Goal: Information Seeking & Learning: Learn about a topic

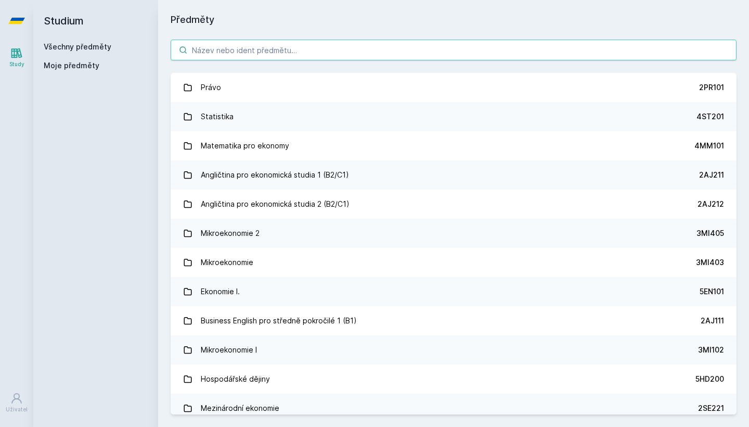
click at [500, 58] on input "search" at bounding box center [454, 50] width 566 height 21
paste input "5EN102"
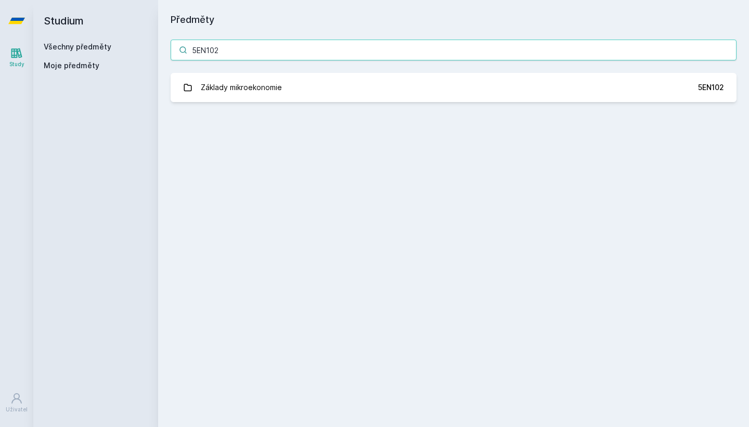
type input "5EN102"
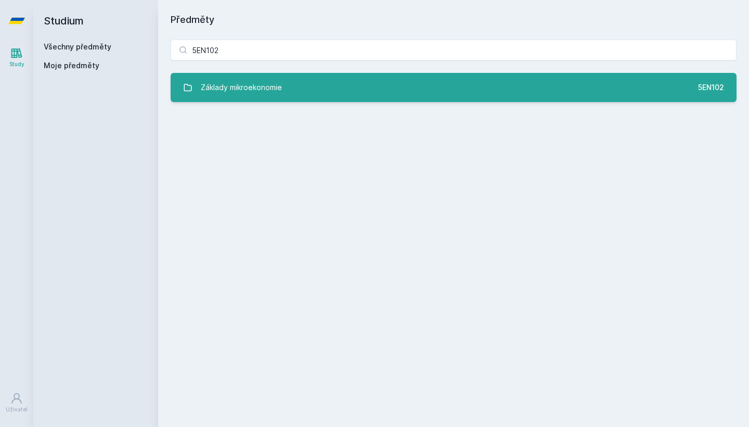
click at [418, 96] on link "Základy mikroekonomie 5EN102" at bounding box center [454, 87] width 566 height 29
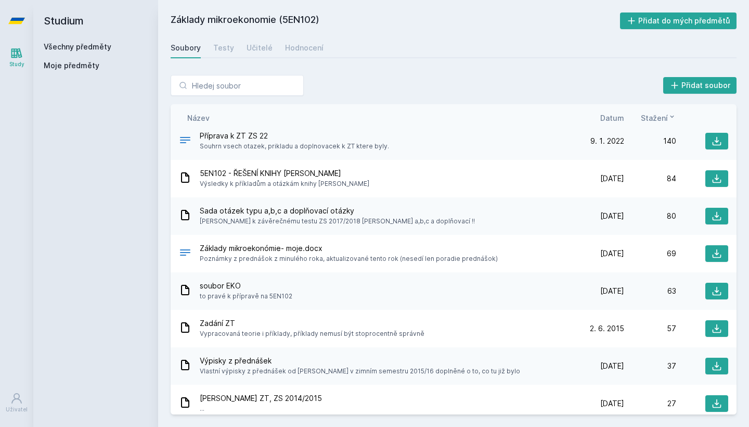
scroll to position [214, 0]
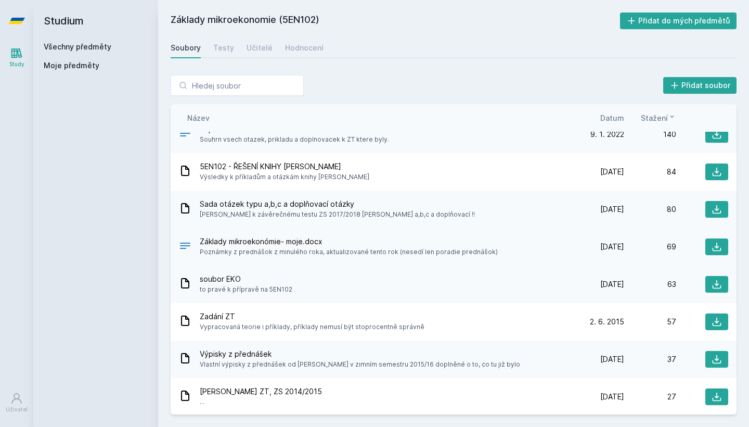
click at [403, 248] on span "Poznámky z prednášok z minulého roka, aktualizované tento rok (nesedí len porad…" at bounding box center [349, 252] width 298 height 10
click at [192, 246] on div "Základy mikroekonómie- moje.docx Poznámky z prednášok z minulého roka, aktualiz…" at bounding box center [375, 246] width 393 height 21
click at [183, 246] on icon at bounding box center [185, 246] width 10 height 6
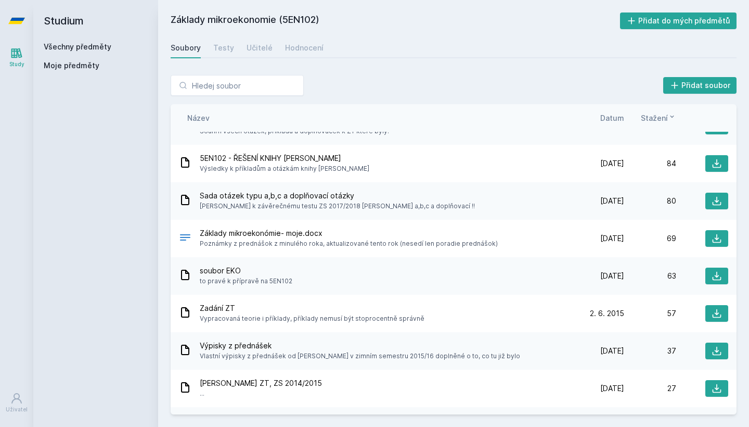
scroll to position [220, 0]
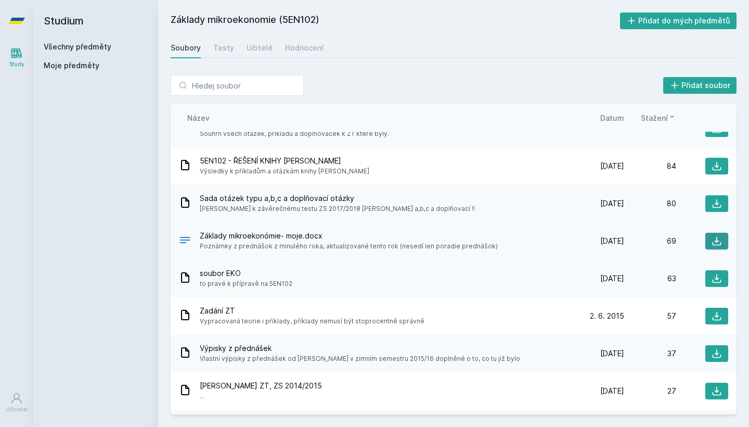
click at [712, 240] on icon at bounding box center [717, 241] width 10 height 10
click at [264, 47] on div "Učitelé" at bounding box center [260, 48] width 26 height 10
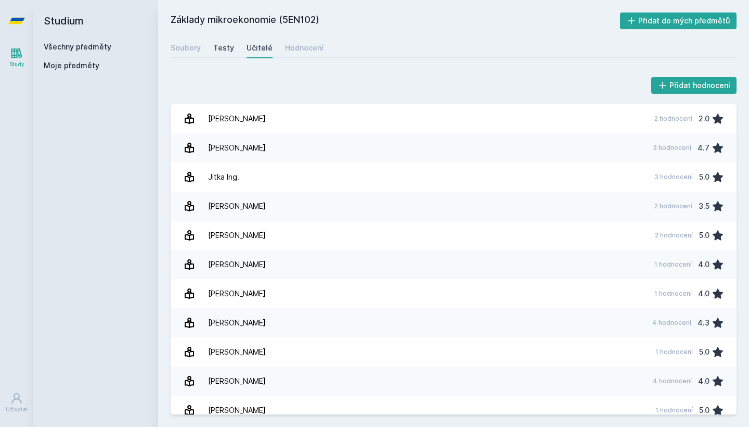
click at [217, 52] on div "Testy" at bounding box center [223, 48] width 21 height 10
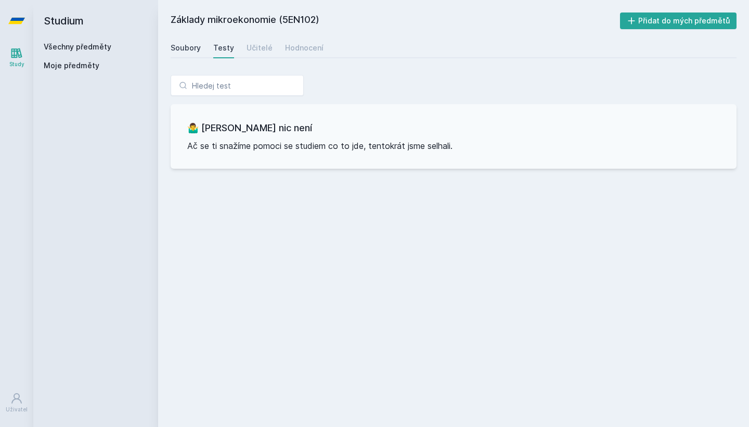
click at [192, 48] on div "Soubory" at bounding box center [186, 48] width 30 height 10
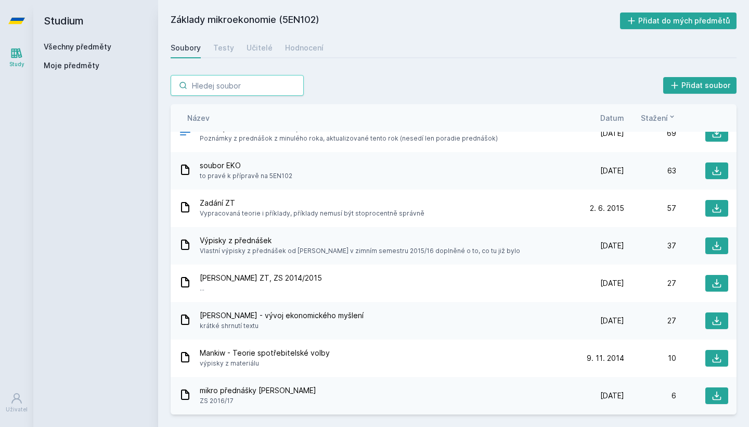
click at [239, 85] on input "search" at bounding box center [237, 85] width 133 height 21
click at [74, 61] on span "Moje předměty" at bounding box center [72, 65] width 56 height 10
click at [73, 70] on span "Moje předměty" at bounding box center [72, 65] width 56 height 10
click at [101, 66] on div "Moje předměty" at bounding box center [96, 65] width 104 height 10
click at [101, 48] on link "Všechny předměty" at bounding box center [78, 46] width 68 height 9
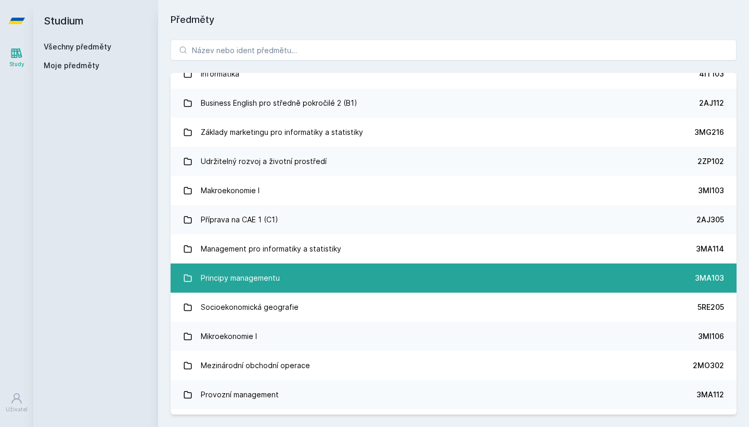
scroll to position [1074, 0]
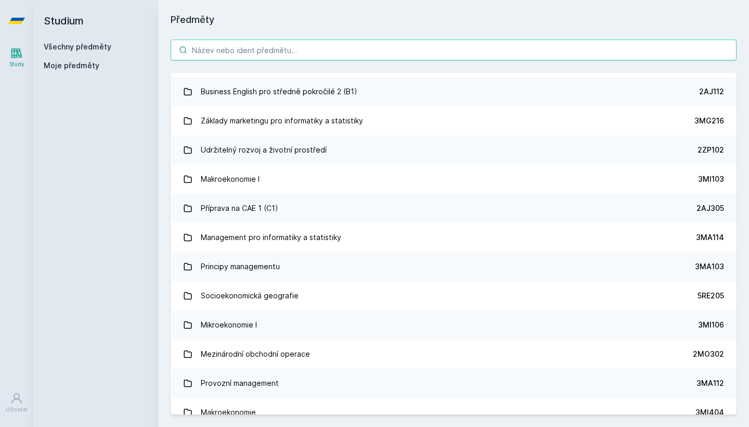
click at [279, 53] on input "search" at bounding box center [454, 50] width 566 height 21
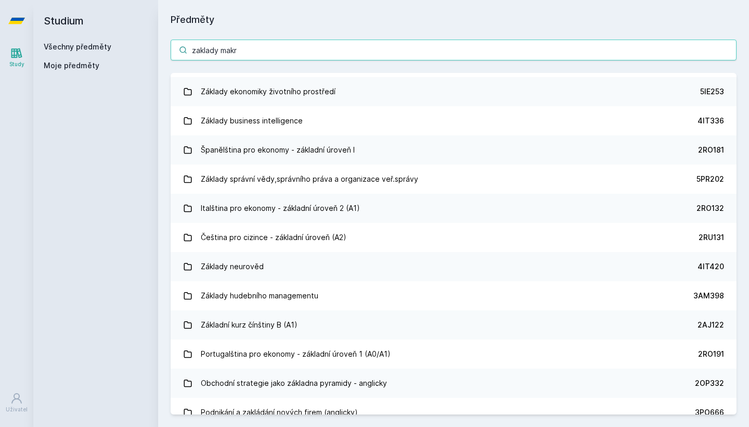
scroll to position [0, 0]
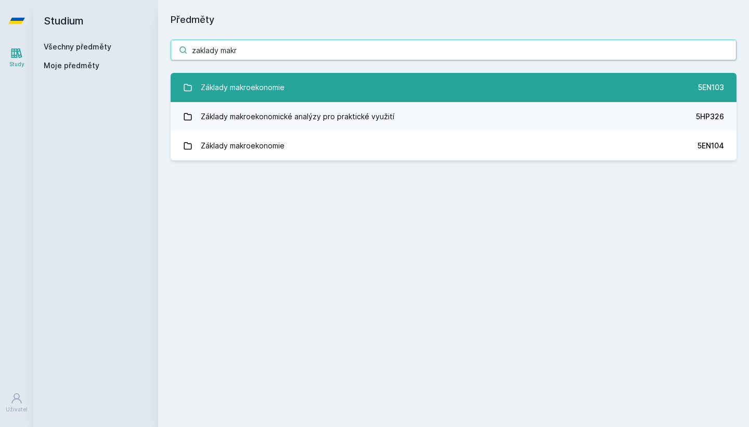
type input "zaklady makr"
click at [275, 87] on div "Základy makroekonomie" at bounding box center [243, 87] width 84 height 21
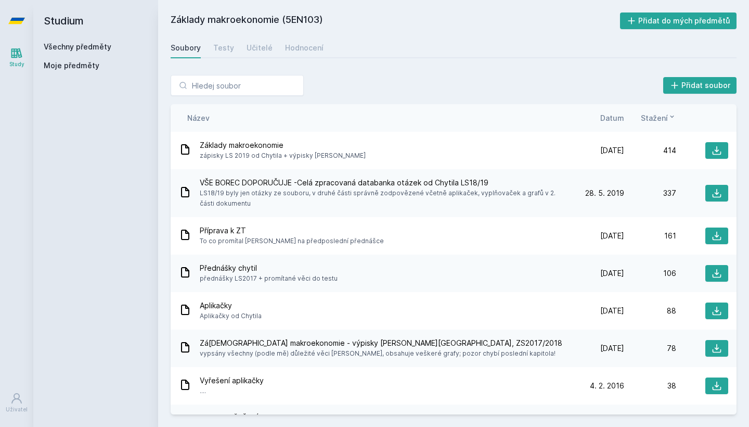
click at [646, 120] on span "Stažení" at bounding box center [654, 117] width 27 height 11
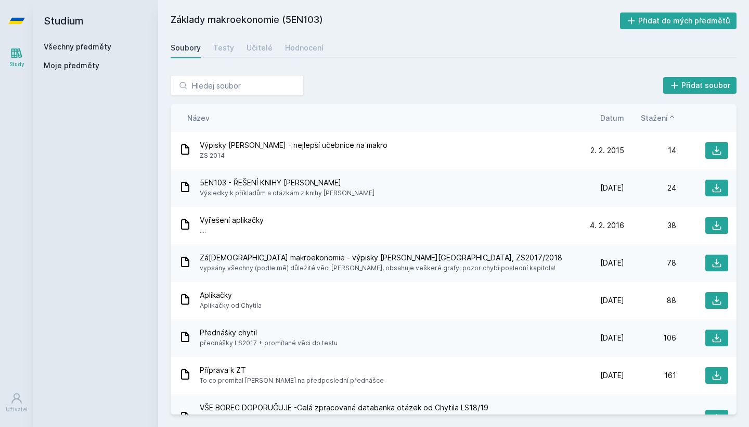
click at [646, 120] on span "Stažení" at bounding box center [654, 117] width 27 height 11
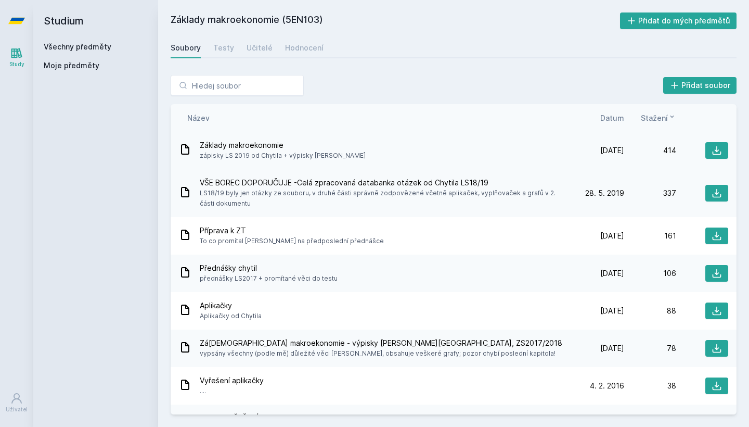
click at [252, 143] on span "Základy makroekonomie" at bounding box center [283, 145] width 166 height 10
click at [712, 148] on icon at bounding box center [717, 150] width 10 height 10
click at [712, 155] on icon at bounding box center [717, 150] width 10 height 10
